Goal: Obtain resource: Download file/media

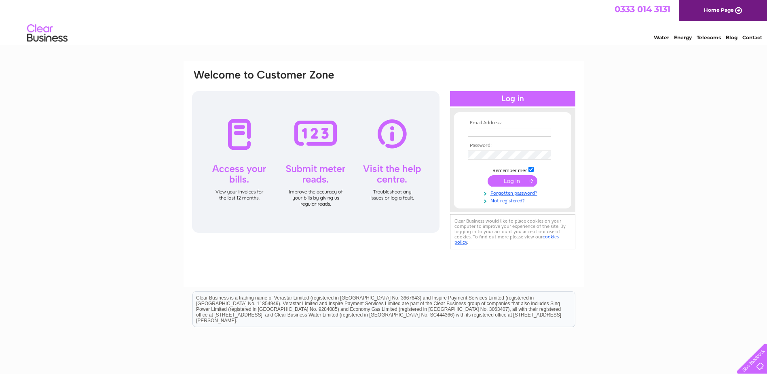
type input "info@jmitchellandco.co.uk"
click at [514, 183] on input "submit" at bounding box center [513, 180] width 50 height 11
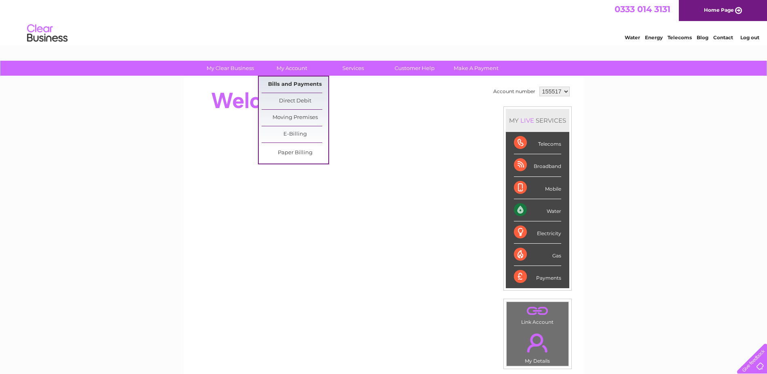
click at [287, 83] on link "Bills and Payments" at bounding box center [295, 84] width 67 height 16
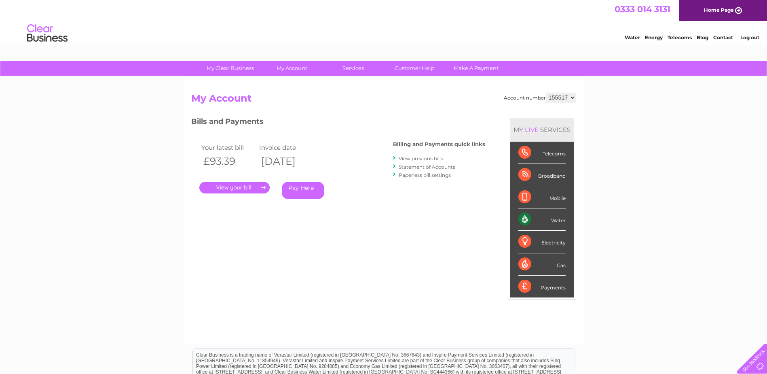
click at [410, 156] on link "View previous bills" at bounding box center [421, 158] width 44 height 6
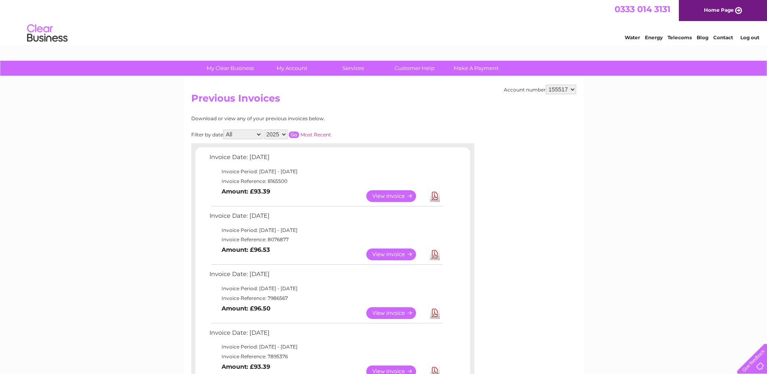
click at [434, 196] on link "Download" at bounding box center [435, 196] width 10 height 12
